Goal: Task Accomplishment & Management: Manage account settings

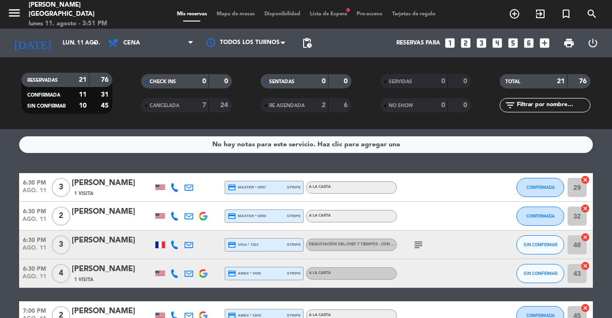
click at [327, 11] on div "Mis reservas Mapa de mesas Disponibilidad Lista de Espera fiber_manual_record P…" at bounding box center [306, 14] width 268 height 9
click at [329, 15] on span "Lista de Espera fiber_manual_record" at bounding box center [328, 13] width 47 height 5
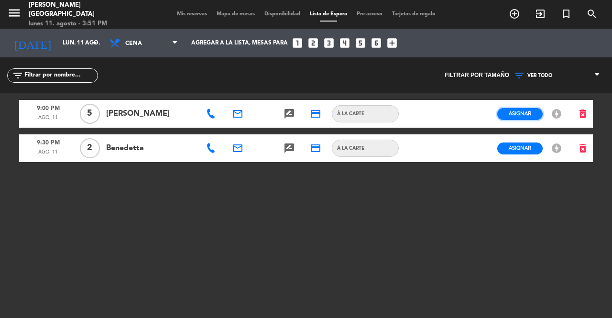
click at [532, 116] on button "Asignar" at bounding box center [519, 114] width 45 height 12
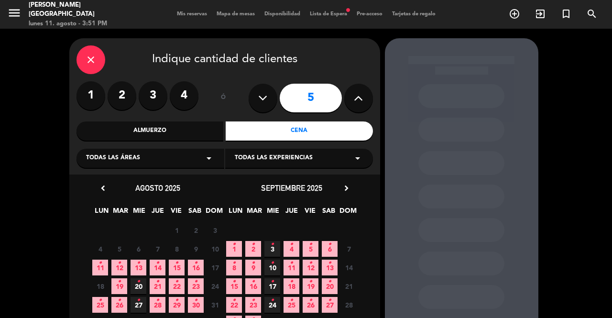
click at [102, 266] on span "11 •" at bounding box center [100, 268] width 16 height 16
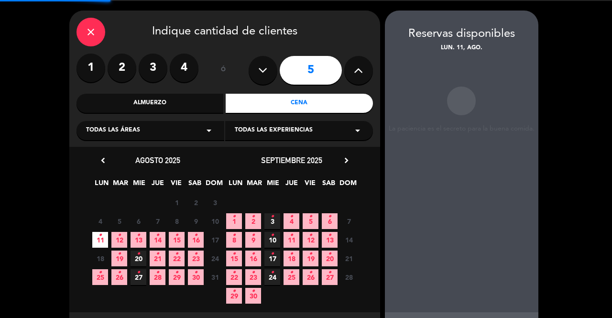
scroll to position [38, 0]
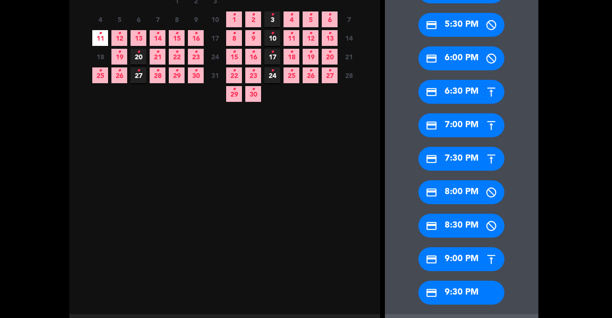
click at [461, 291] on div "credit_card 9:30 PM" at bounding box center [461, 293] width 86 height 24
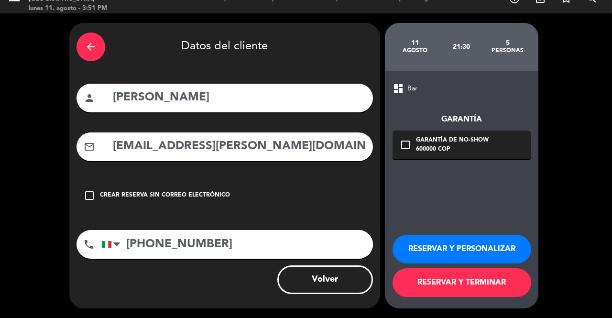
click at [461, 291] on button "RESERVAR Y TERMINAR" at bounding box center [462, 282] width 139 height 29
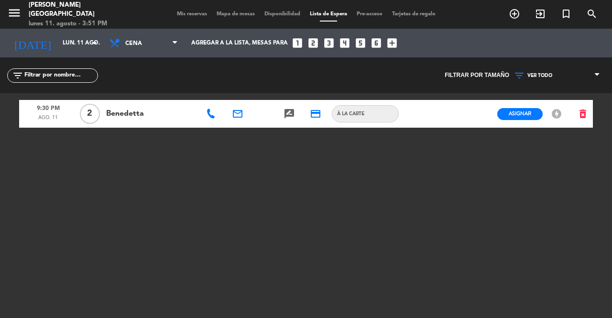
drag, startPoint x: 202, startPoint y: 109, endPoint x: 209, endPoint y: 112, distance: 6.8
click at [203, 109] on div at bounding box center [212, 114] width 26 height 28
click at [210, 113] on icon at bounding box center [211, 114] width 10 height 10
click at [255, 95] on span "content_paste" at bounding box center [258, 97] width 7 height 7
click at [502, 114] on button "Asignar" at bounding box center [519, 114] width 45 height 12
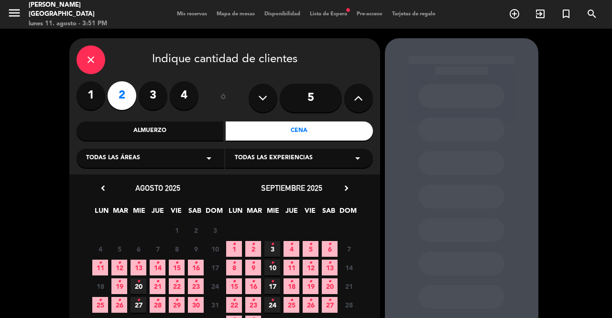
click at [105, 268] on span "11 •" at bounding box center [100, 268] width 16 height 16
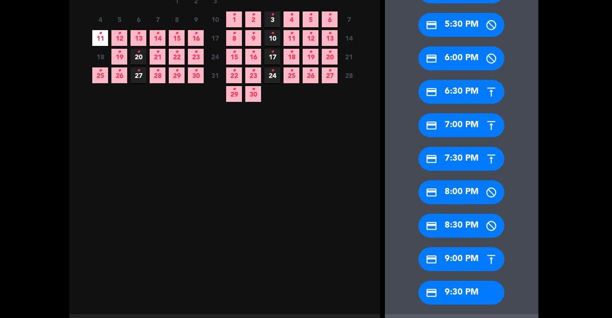
click at [467, 286] on div "credit_card 9:30 PM" at bounding box center [461, 293] width 86 height 24
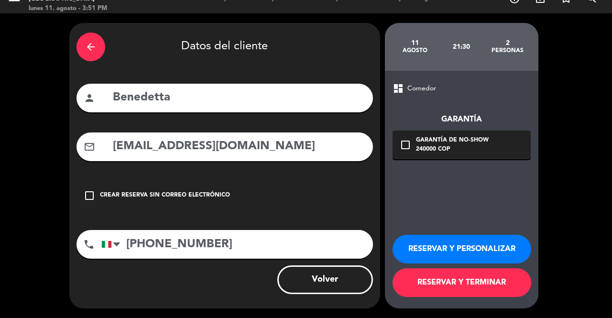
click at [467, 283] on button "RESERVAR Y TERMINAR" at bounding box center [462, 282] width 139 height 29
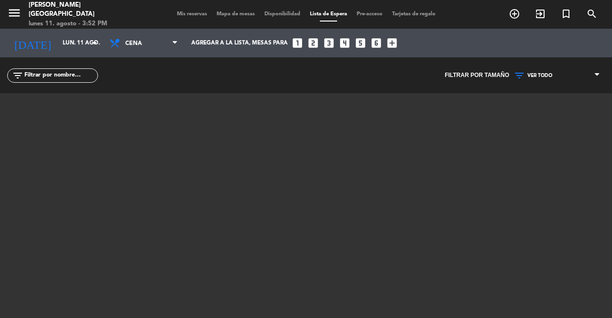
click at [180, 16] on span "Mis reservas" at bounding box center [192, 13] width 40 height 5
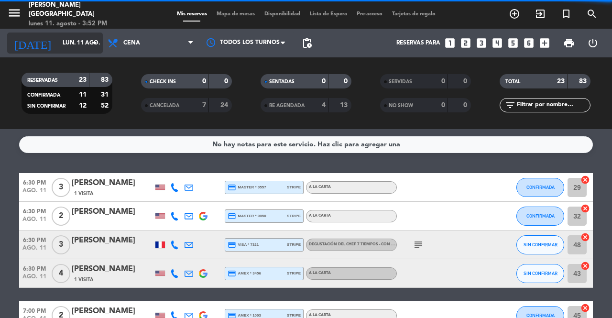
click at [73, 41] on input "lun. 11 ago." at bounding box center [96, 43] width 76 height 16
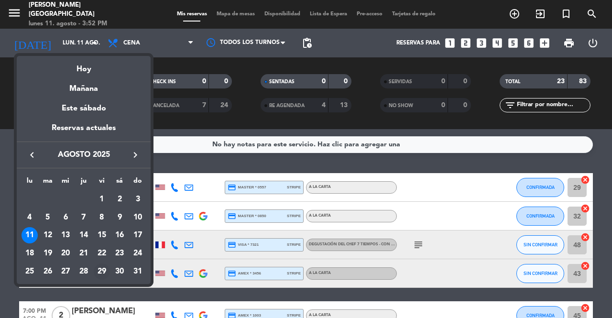
click at [103, 274] on div "29" at bounding box center [102, 272] width 16 height 16
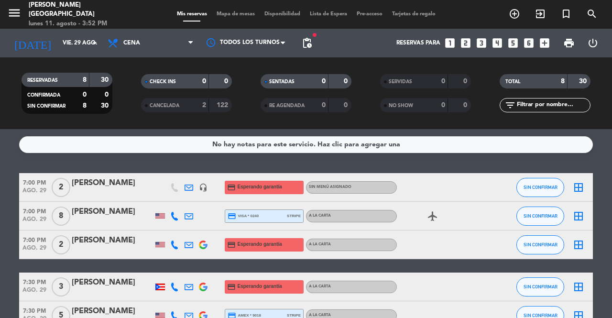
click at [185, 190] on icon at bounding box center [189, 187] width 9 height 9
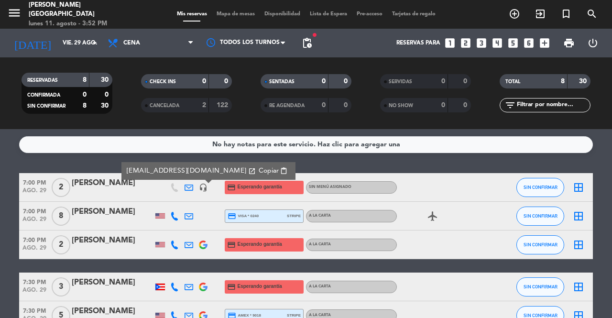
scroll to position [143, 0]
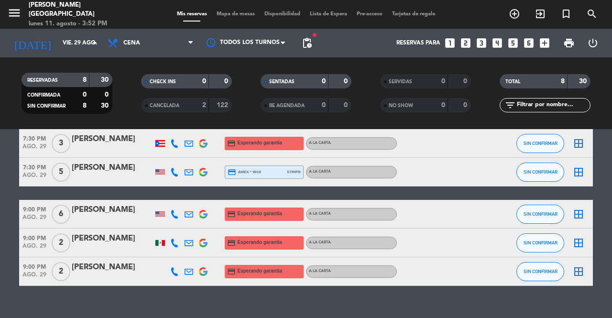
click at [313, 44] on span "pending_actions" at bounding box center [306, 42] width 19 height 19
click at [309, 48] on span "pending_actions" at bounding box center [306, 42] width 19 height 19
click at [311, 46] on span "pending_actions" at bounding box center [306, 42] width 11 height 11
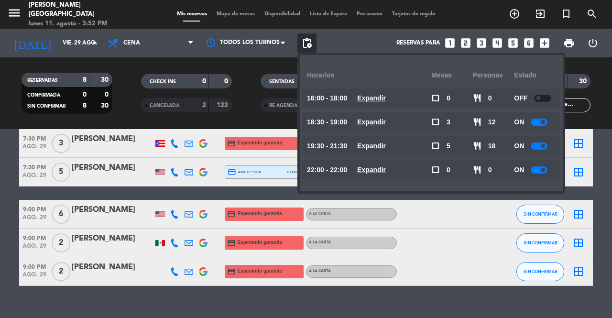
click at [308, 46] on span "pending_actions" at bounding box center [306, 42] width 11 height 11
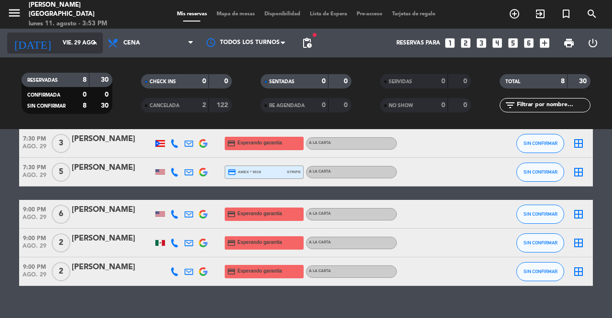
click at [77, 47] on input "vie. 29 ago." at bounding box center [96, 43] width 76 height 16
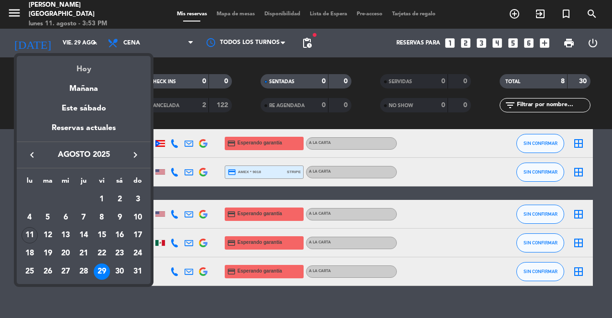
click at [98, 74] on div "Hoy" at bounding box center [84, 66] width 134 height 20
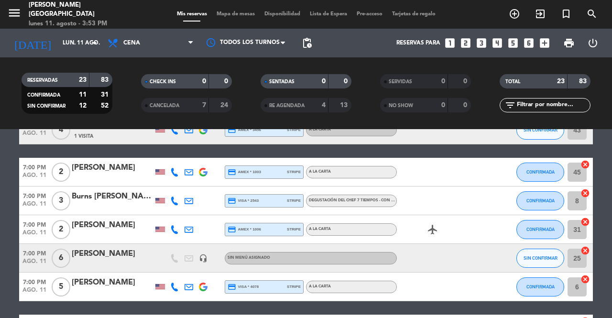
click at [77, 30] on div "[DATE] lun. 11 ago. arrow_drop_down" at bounding box center [55, 43] width 96 height 29
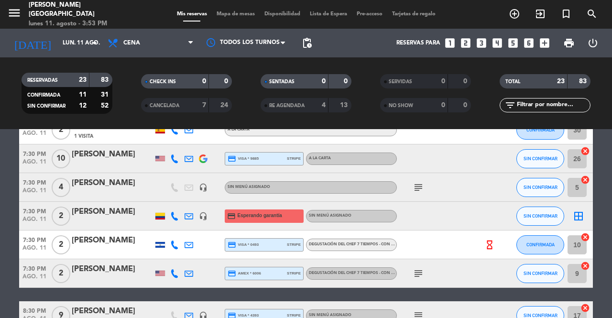
scroll to position [295, 0]
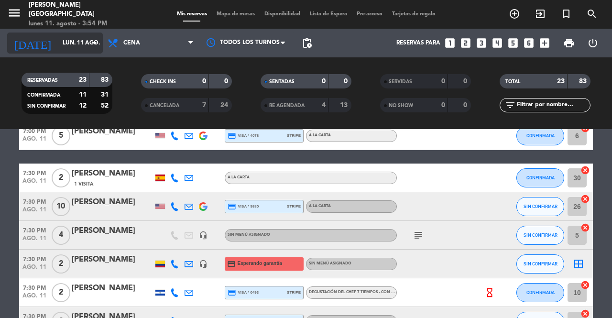
click at [70, 53] on div "[DATE] lun. 11 ago. arrow_drop_down" at bounding box center [55, 43] width 96 height 21
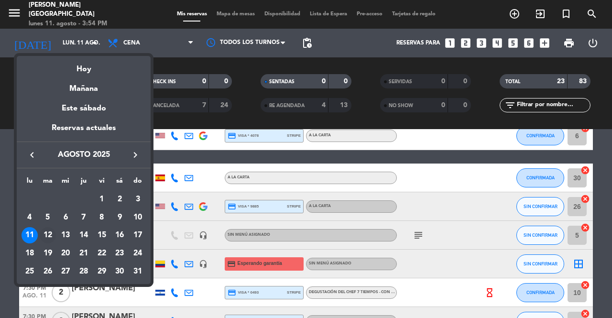
click at [47, 239] on div "12" at bounding box center [48, 235] width 16 height 16
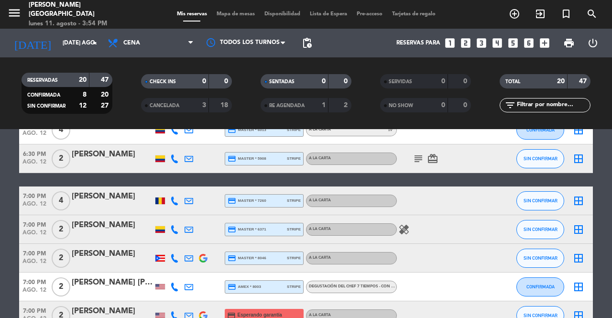
scroll to position [239, 0]
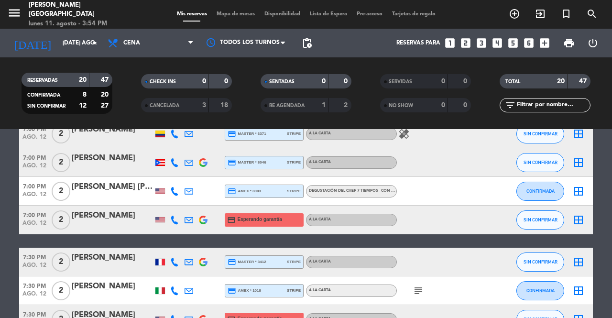
click at [179, 217] on div at bounding box center [174, 220] width 14 height 28
click at [175, 221] on icon at bounding box center [174, 220] width 9 height 9
click at [178, 206] on span "content_paste" at bounding box center [181, 203] width 7 height 7
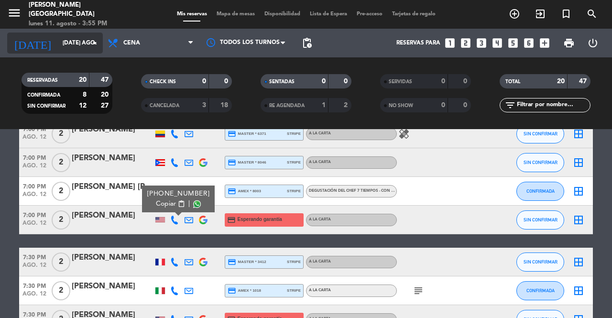
click at [85, 47] on input "[DATE] ago." at bounding box center [96, 43] width 76 height 16
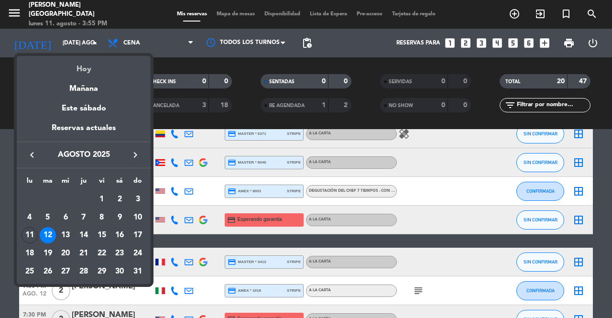
click at [102, 71] on div "Hoy" at bounding box center [84, 66] width 134 height 20
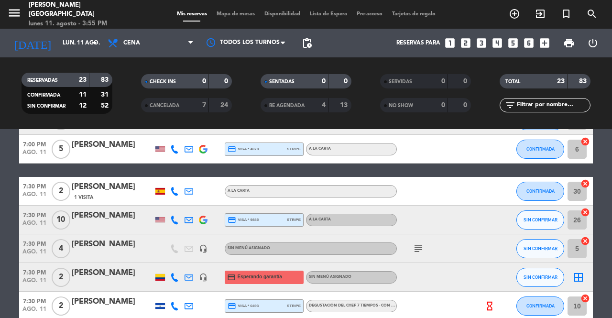
scroll to position [335, 0]
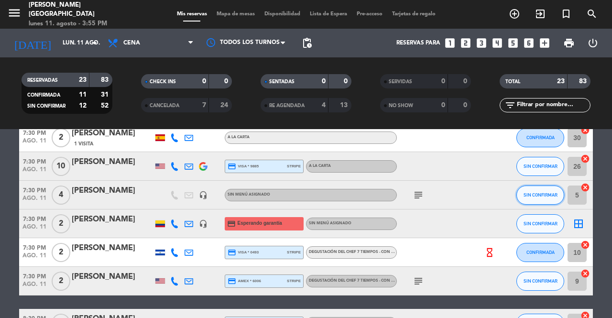
click at [533, 195] on span "SIN CONFIRMAR" at bounding box center [541, 194] width 34 height 5
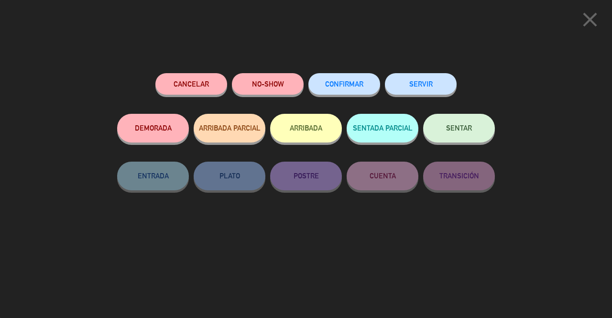
click at [187, 79] on button "Cancelar" at bounding box center [191, 84] width 72 height 22
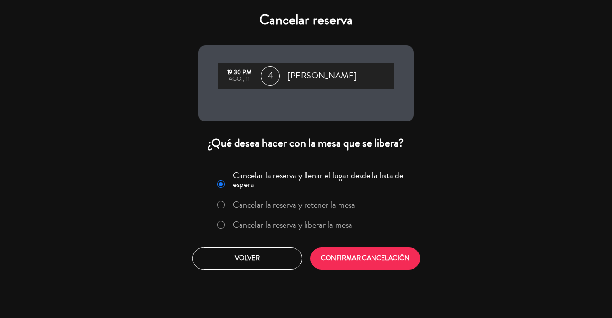
click at [325, 228] on label "Cancelar la reserva y liberar la mesa" at bounding box center [293, 224] width 120 height 9
click at [371, 274] on div "Cancelar la reserva y llenar el lugar desde la lista de espera Cancelar la rese…" at bounding box center [306, 219] width 230 height 116
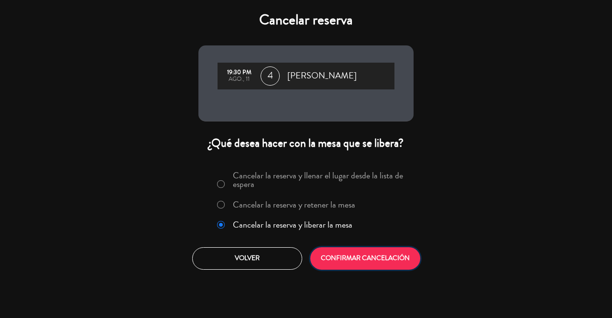
click at [373, 256] on button "CONFIRMAR CANCELACIÓN" at bounding box center [365, 258] width 110 height 22
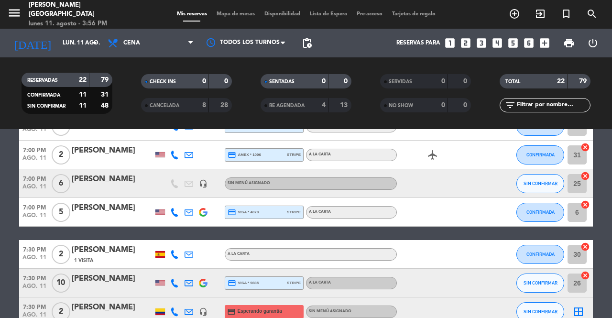
scroll to position [314, 0]
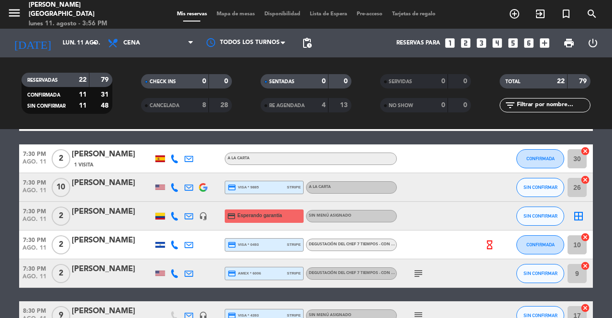
click at [191, 213] on icon at bounding box center [189, 216] width 9 height 9
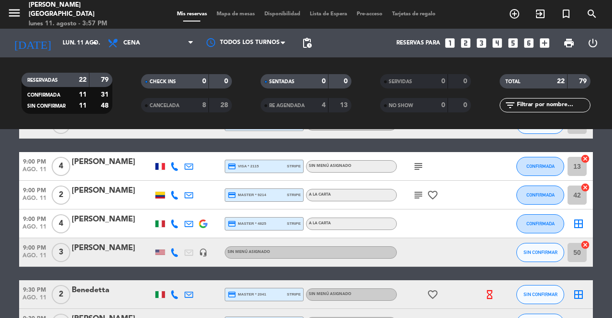
scroll to position [362, 0]
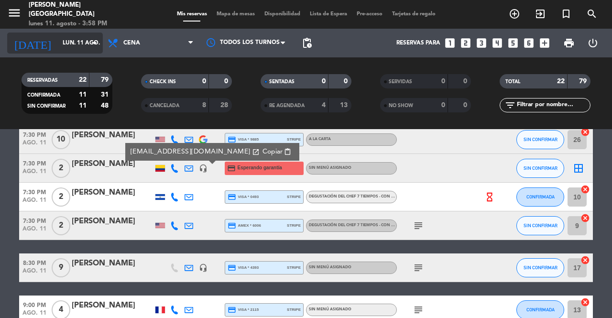
click at [80, 43] on input "lun. 11 ago." at bounding box center [96, 43] width 76 height 16
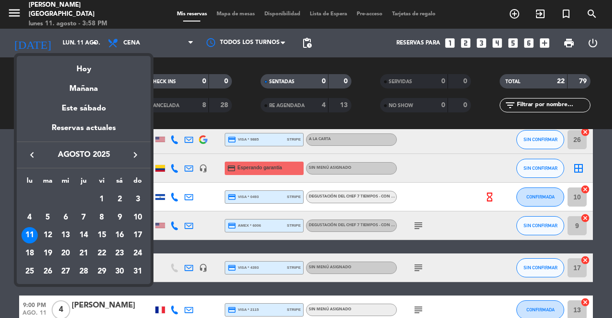
click at [139, 160] on icon "keyboard_arrow_right" at bounding box center [135, 154] width 11 height 11
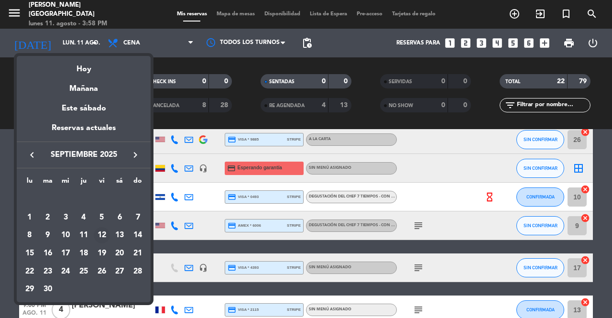
click at [104, 237] on div "12" at bounding box center [102, 235] width 16 height 16
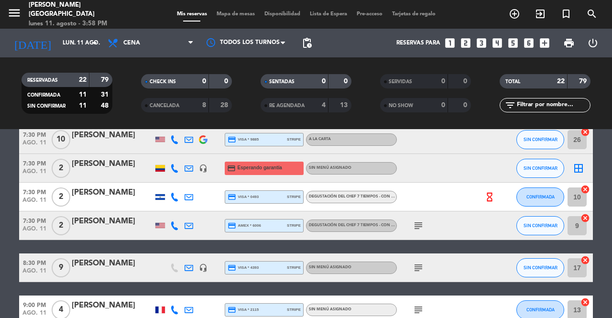
type input "vie. [DATE]"
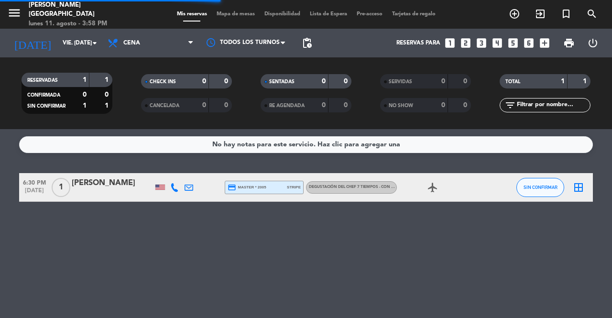
scroll to position [0, 0]
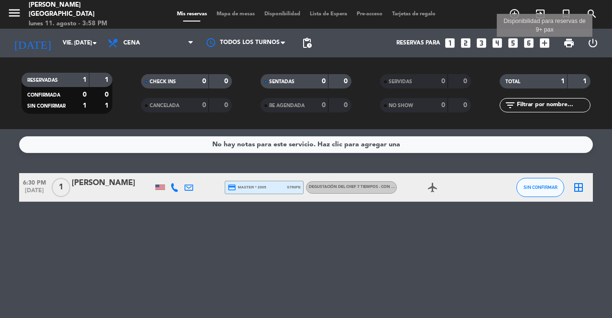
click at [549, 41] on icon "add_box" at bounding box center [544, 43] width 12 height 12
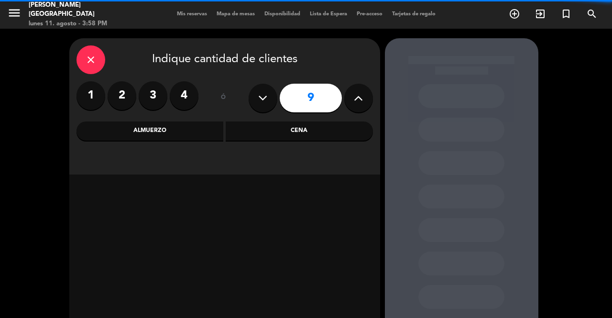
click at [325, 137] on div "Cena" at bounding box center [299, 130] width 147 height 19
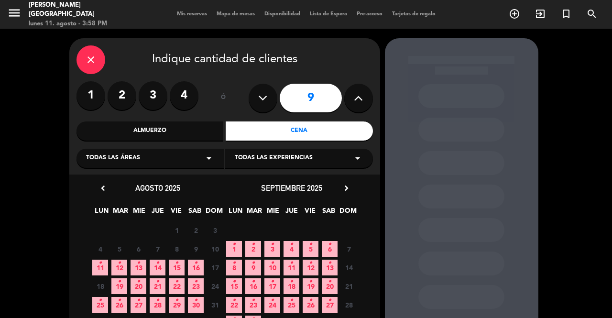
click at [312, 266] on icon "•" at bounding box center [310, 262] width 3 height 15
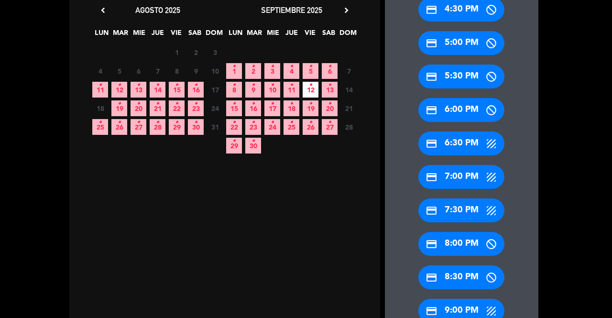
scroll to position [182, 0]
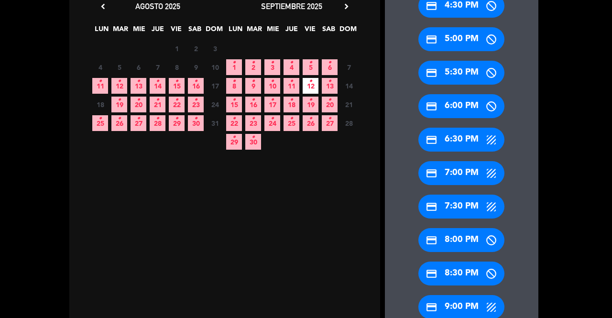
click at [462, 159] on div "credit_card 4:00 PM credit_card 4:30 PM credit_card 5:00 PM credit_card 5:30 PM…" at bounding box center [462, 151] width 154 height 421
click at [460, 171] on div "credit_card 7:00 PM" at bounding box center [461, 173] width 86 height 24
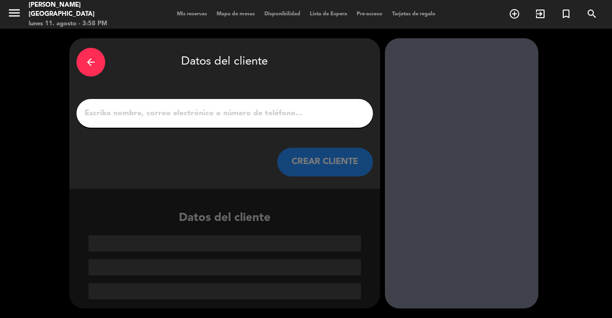
scroll to position [0, 0]
click at [249, 107] on input "1" at bounding box center [225, 113] width 282 height 13
paste input "[PERSON_NAME]"
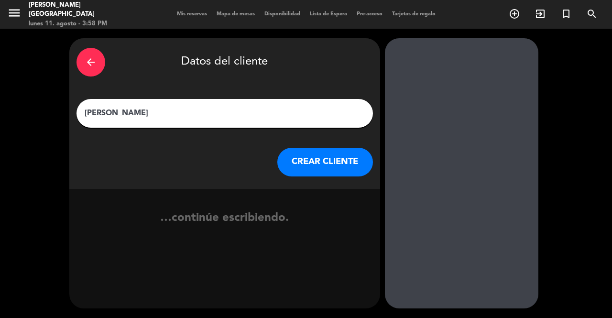
type input "[PERSON_NAME]"
click at [349, 167] on button "CREAR CLIENTE" at bounding box center [325, 162] width 96 height 29
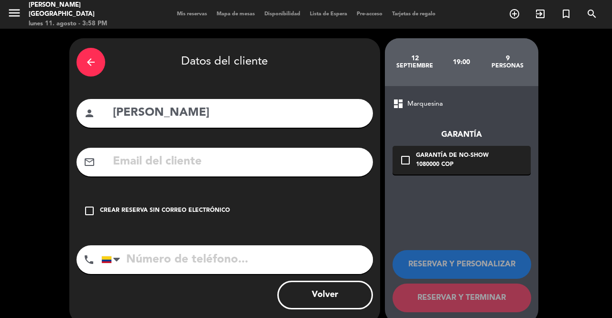
click at [223, 163] on input "text" at bounding box center [239, 162] width 254 height 20
paste input "[PERSON_NAME][EMAIL_ADDRESS][DOMAIN_NAME]"
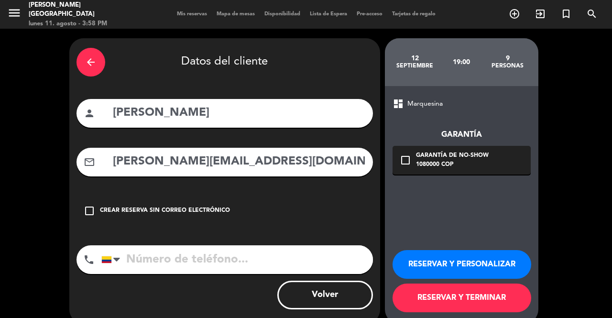
type input "[PERSON_NAME][EMAIL_ADDRESS][DOMAIN_NAME]"
click at [445, 155] on div "Garantía de no-show" at bounding box center [452, 156] width 73 height 10
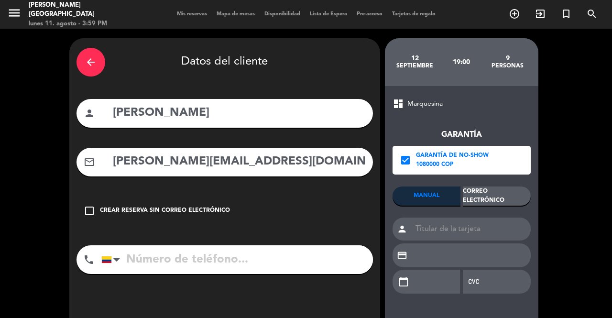
click at [516, 197] on div "Correo Electrónico" at bounding box center [497, 196] width 68 height 19
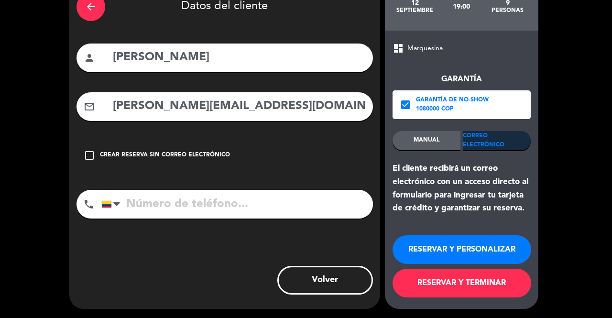
click at [437, 290] on button "RESERVAR Y TERMINAR" at bounding box center [462, 283] width 139 height 29
